Goal: Navigation & Orientation: Find specific page/section

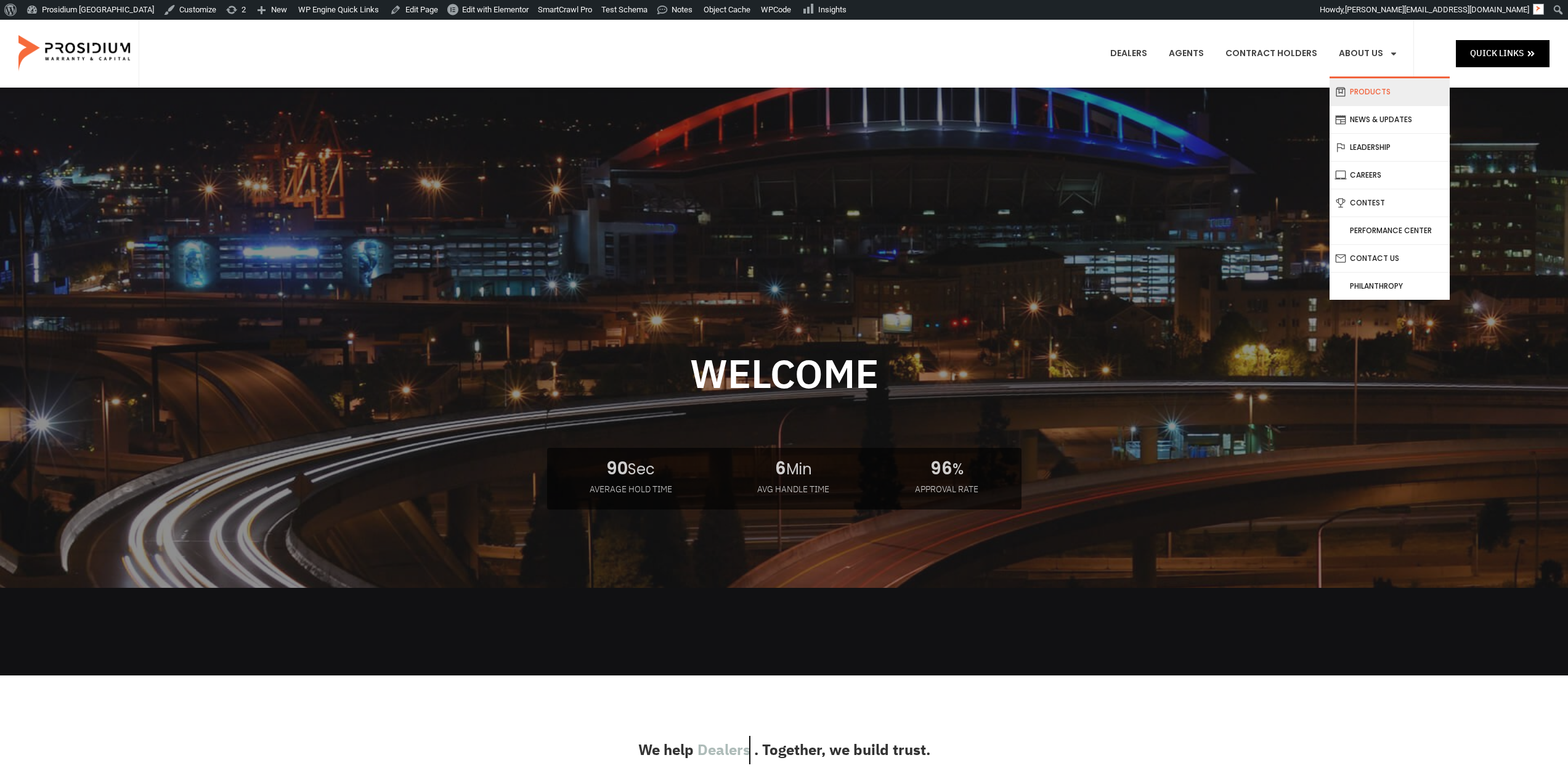
click at [1387, 100] on link "Products" at bounding box center [1390, 91] width 120 height 27
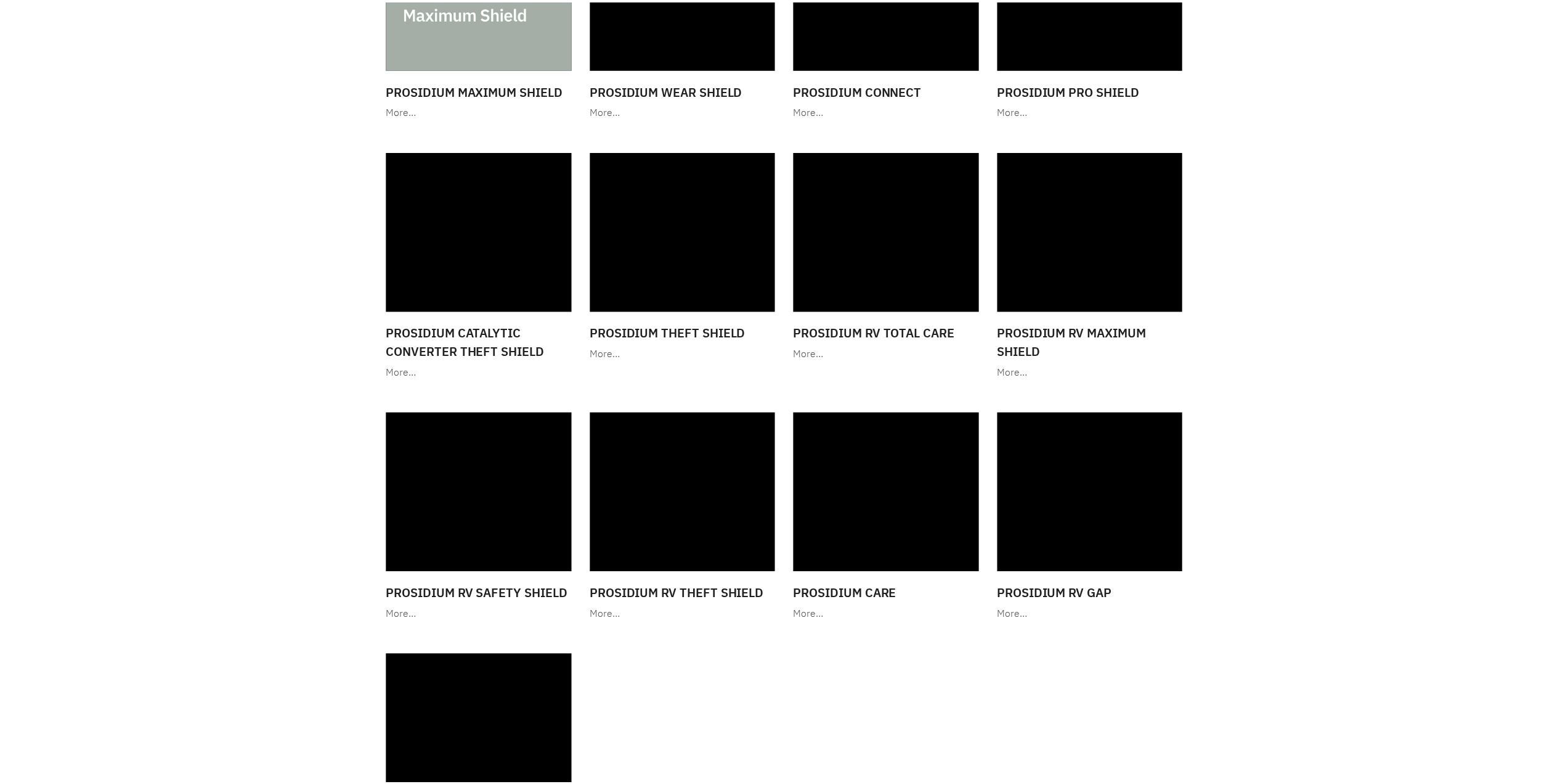
scroll to position [1921, 0]
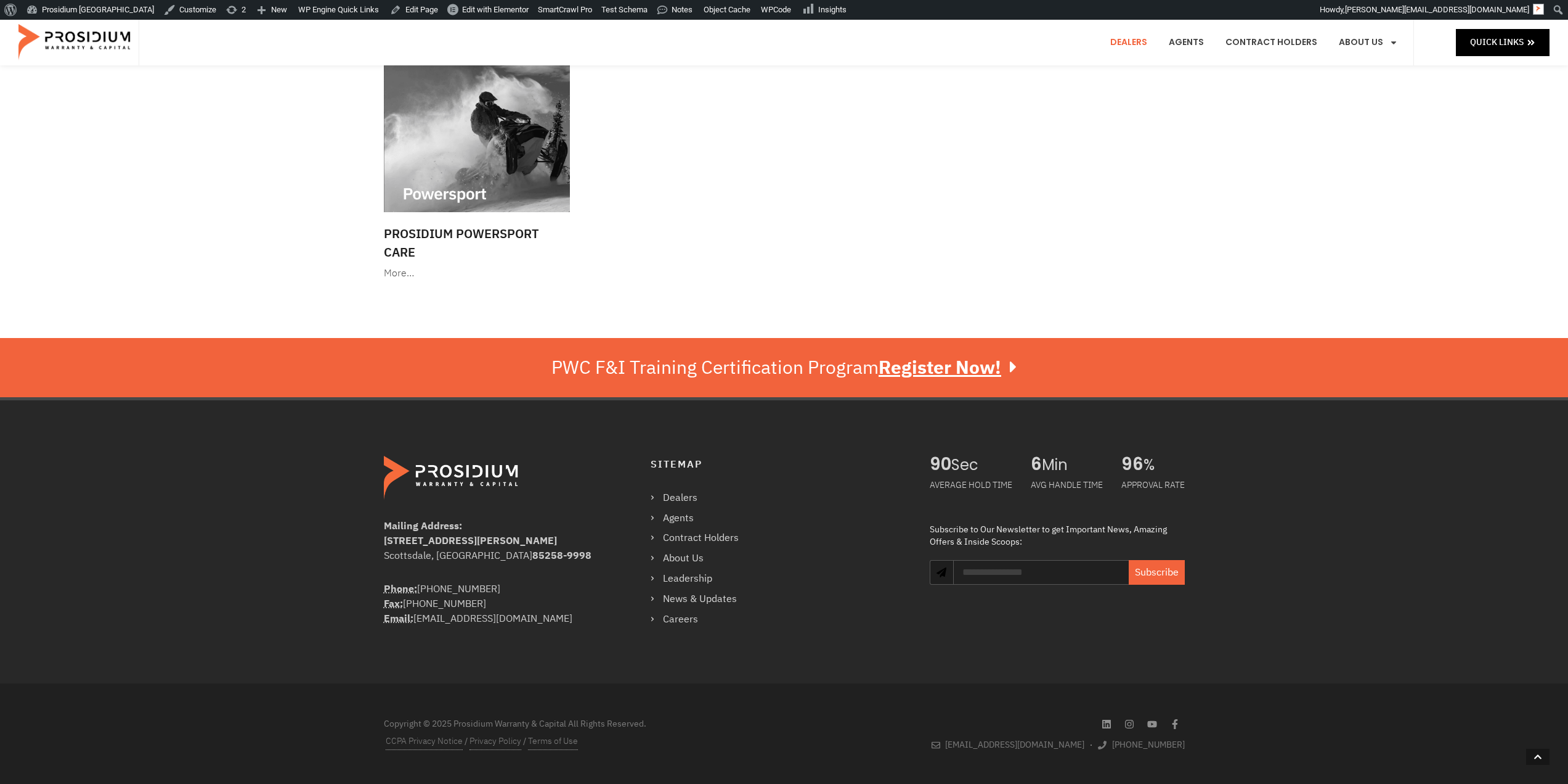
click at [1134, 45] on link "Dealers" at bounding box center [1128, 42] width 55 height 46
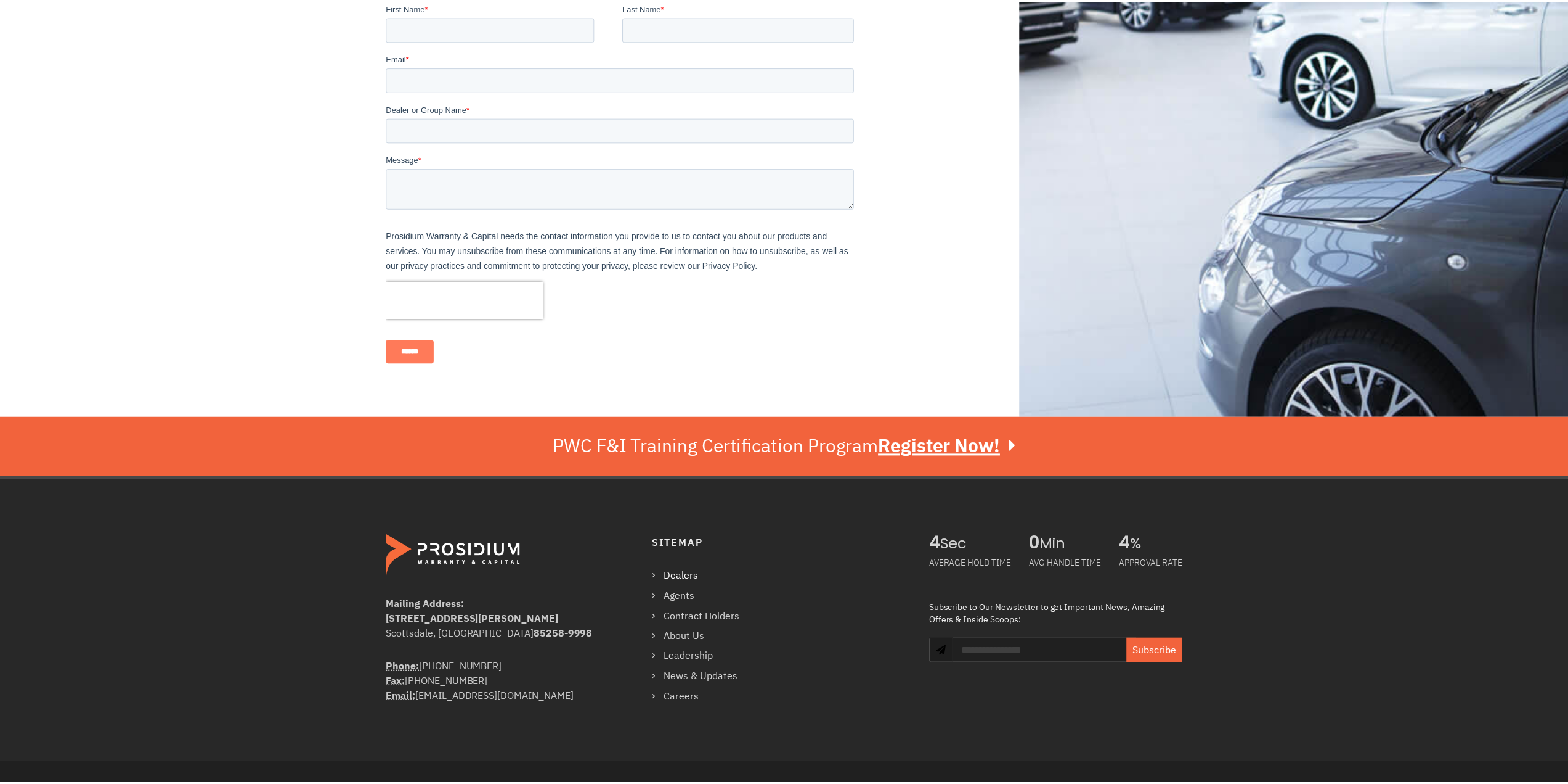
scroll to position [712, 0]
